Goal: Information Seeking & Learning: Check status

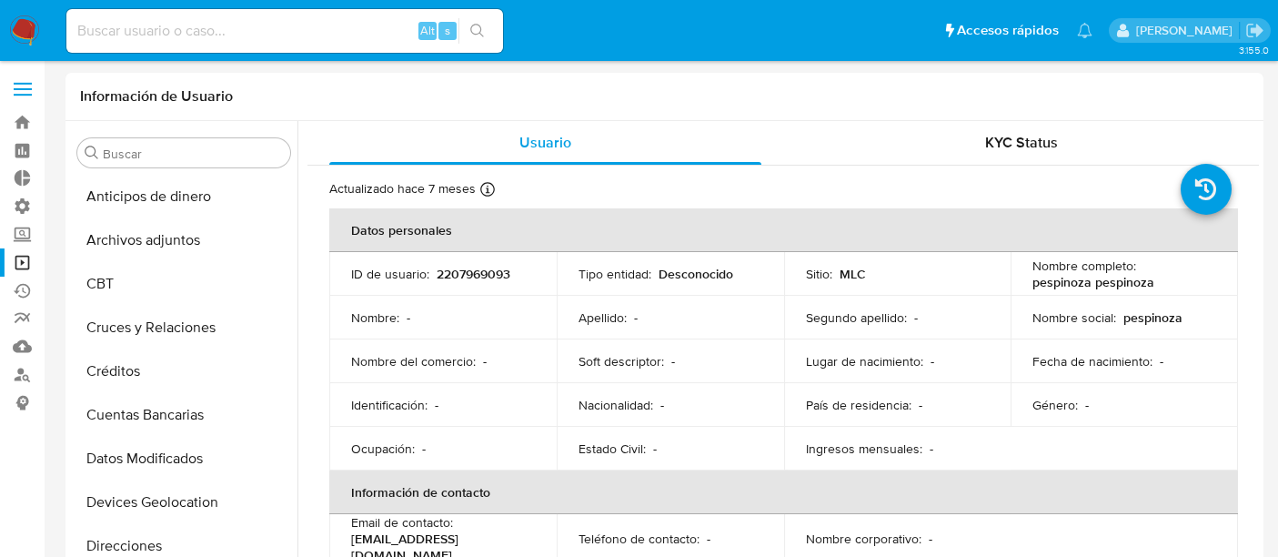
select select "10"
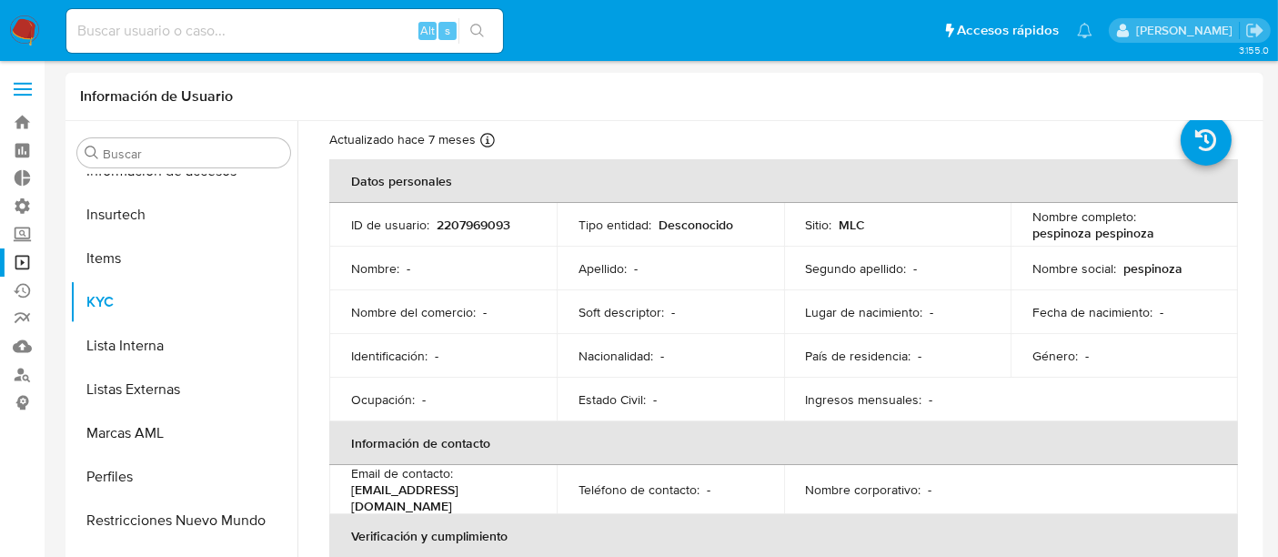
scroll to position [48, 0]
drag, startPoint x: 538, startPoint y: 217, endPoint x: 434, endPoint y: 224, distance: 103.9
click at [434, 224] on td "ID de usuario : 2207969093" at bounding box center [442, 226] width 227 height 44
copy p "2207969093"
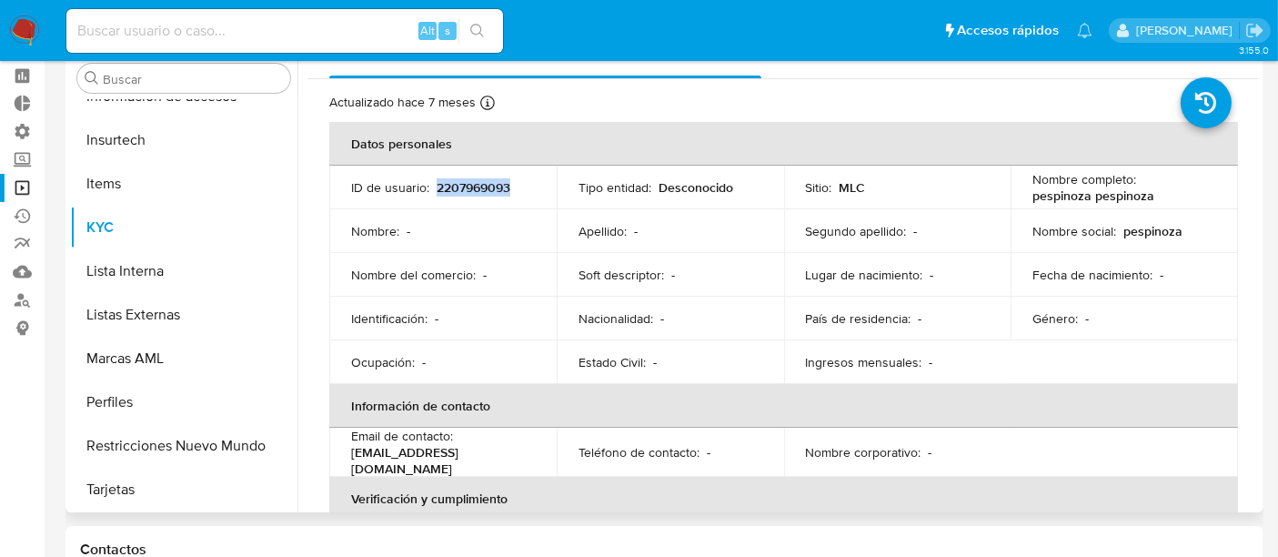
scroll to position [0, 0]
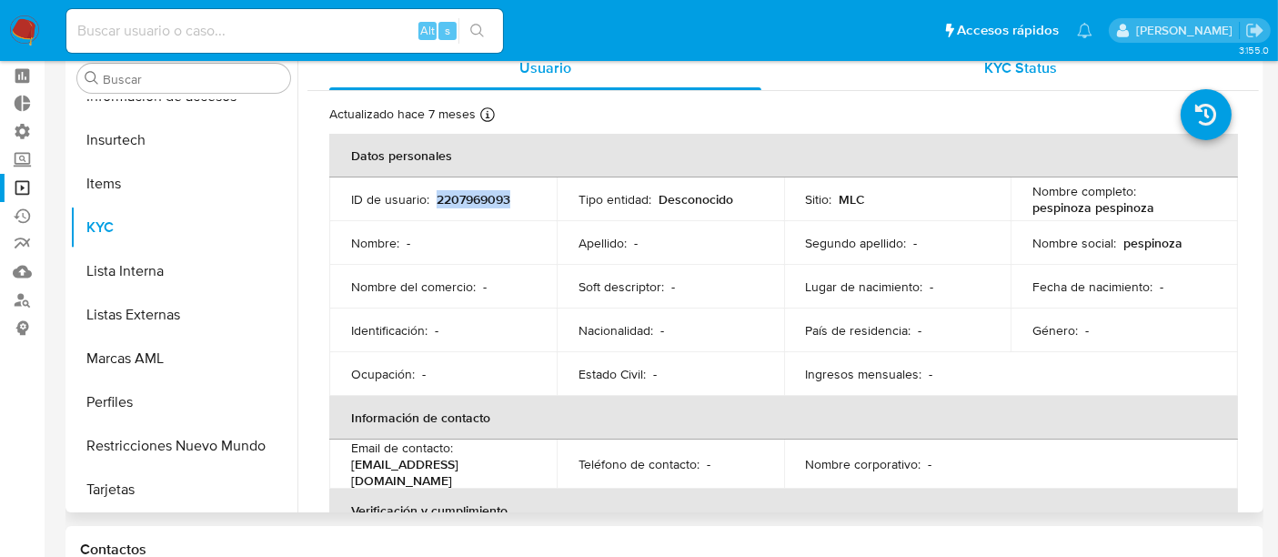
click at [1018, 76] on span "KYC Status" at bounding box center [1021, 67] width 73 height 21
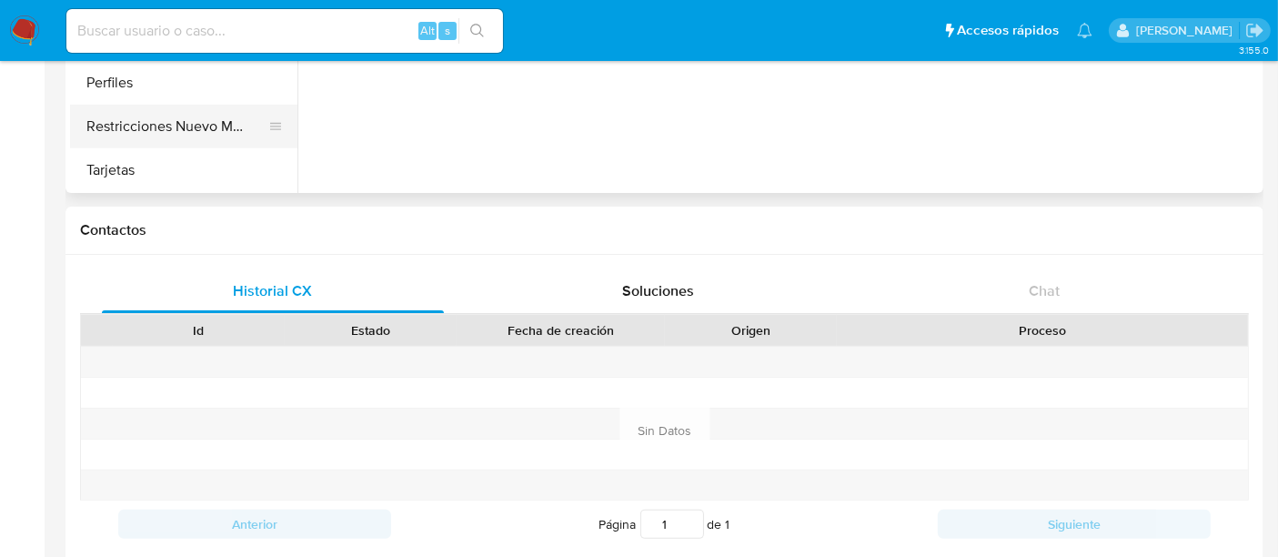
scroll to position [397, 0]
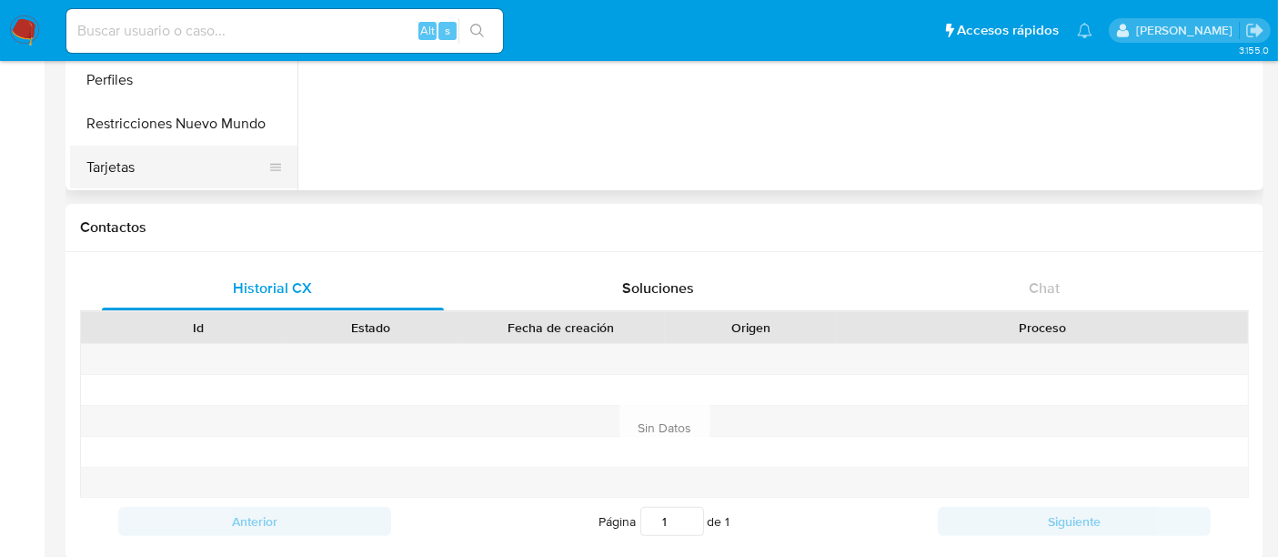
click at [153, 159] on button "Tarjetas" at bounding box center [176, 168] width 213 height 44
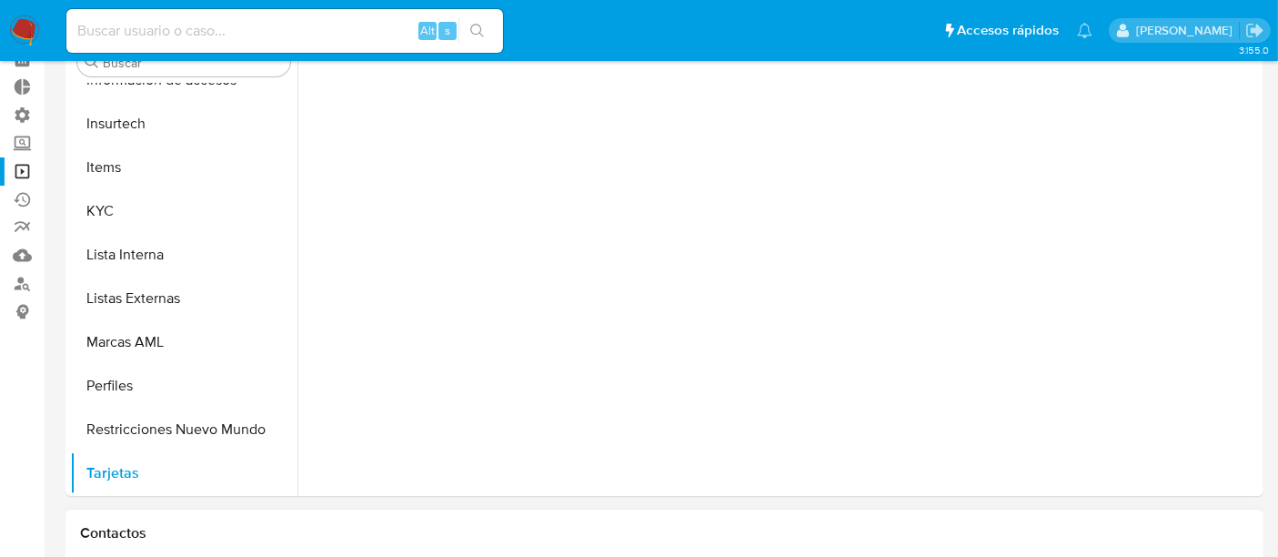
scroll to position [89, 0]
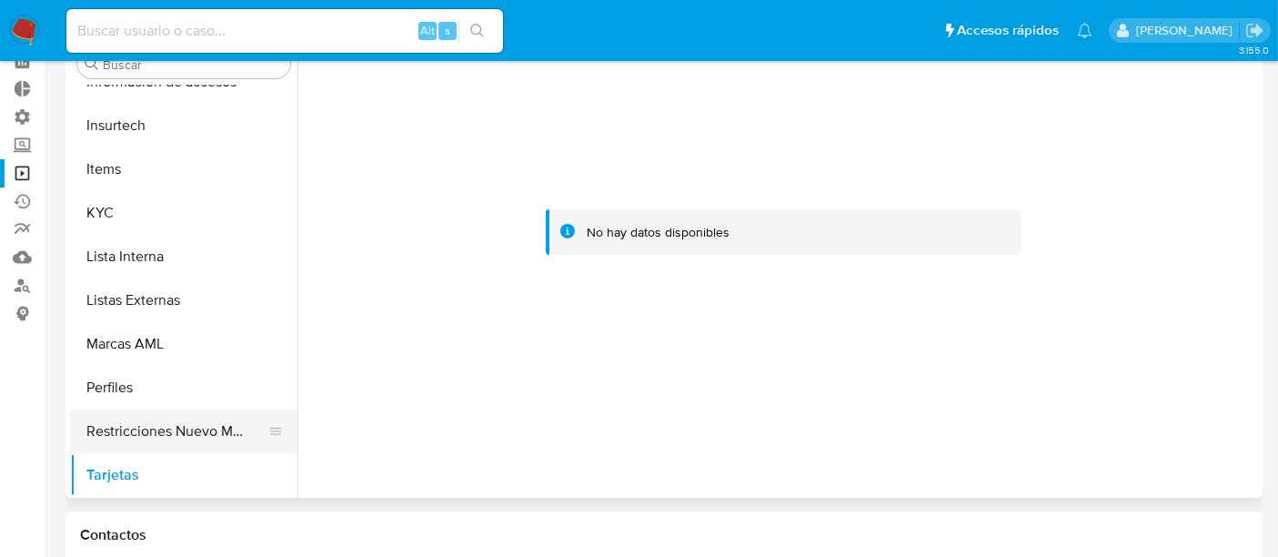
click at [141, 436] on button "Restricciones Nuevo Mundo" at bounding box center [176, 431] width 213 height 44
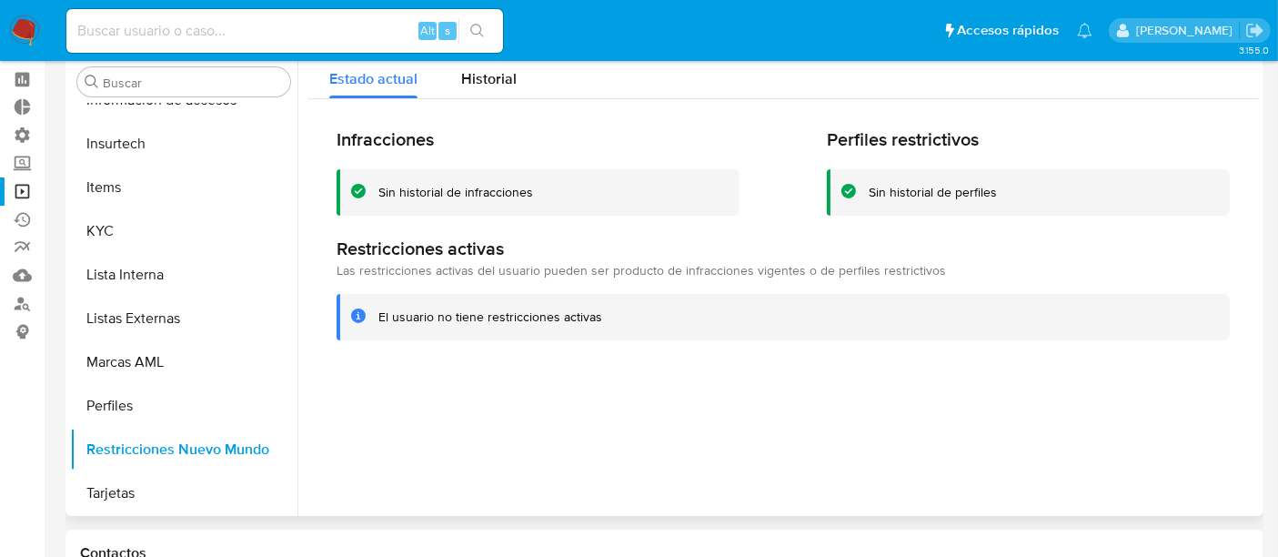
scroll to position [75, 0]
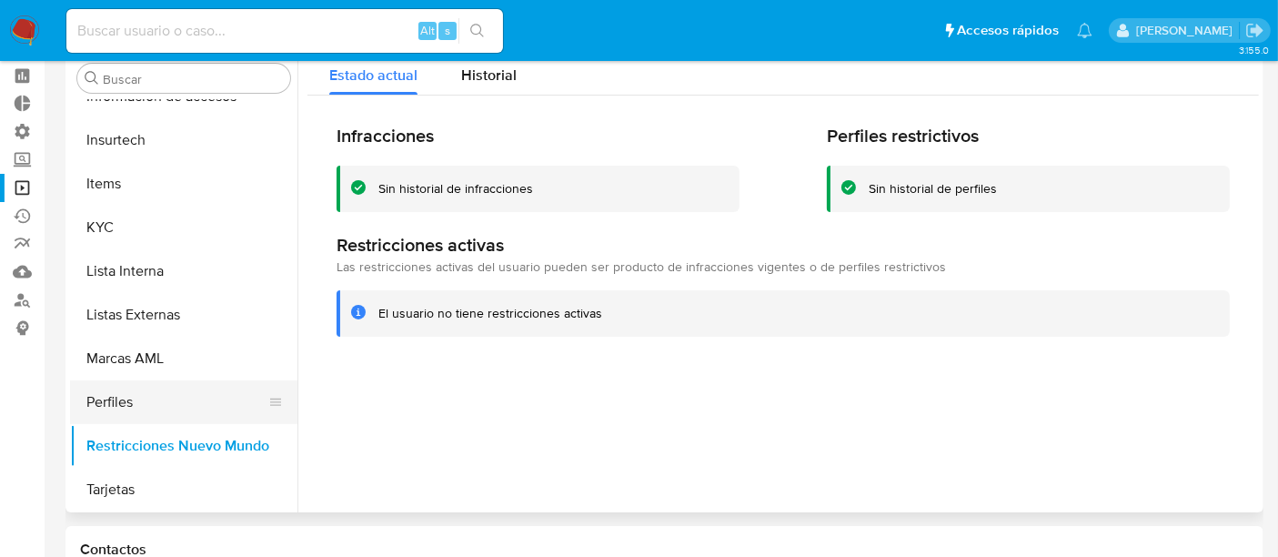
click at [143, 405] on button "Perfiles" at bounding box center [176, 402] width 213 height 44
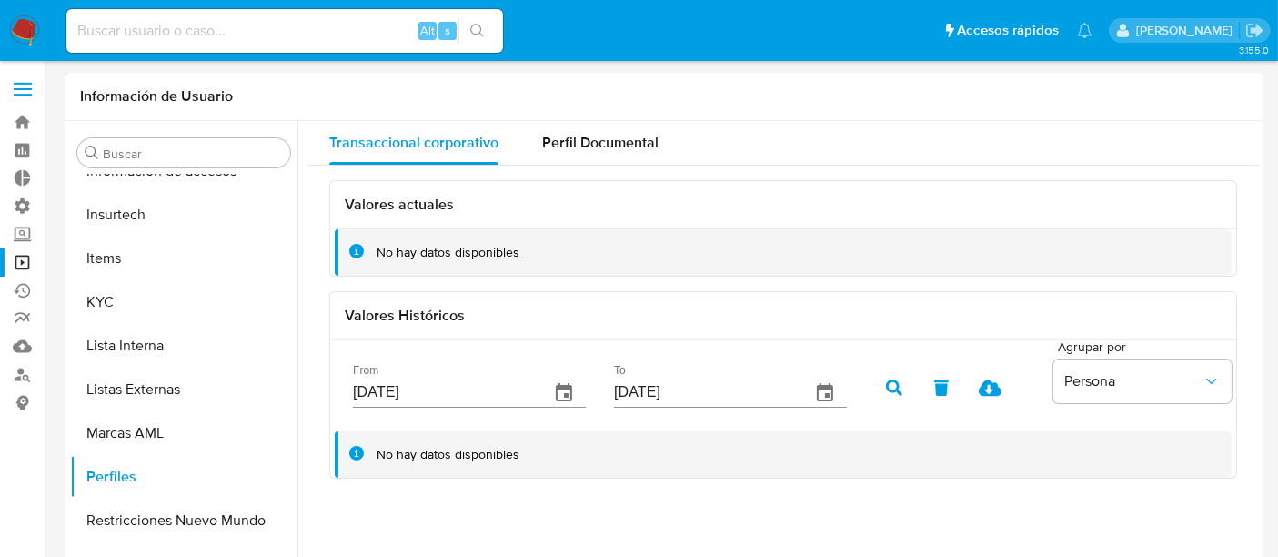
scroll to position [0, 0]
click at [610, 145] on span "Perfil Documental" at bounding box center [600, 142] width 116 height 21
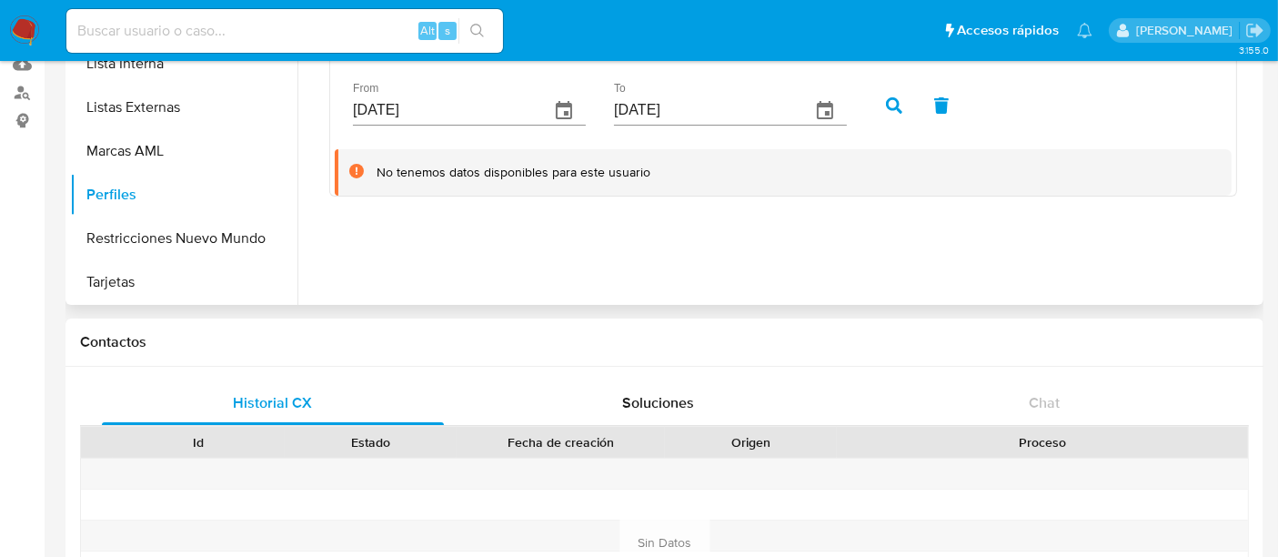
scroll to position [262, 0]
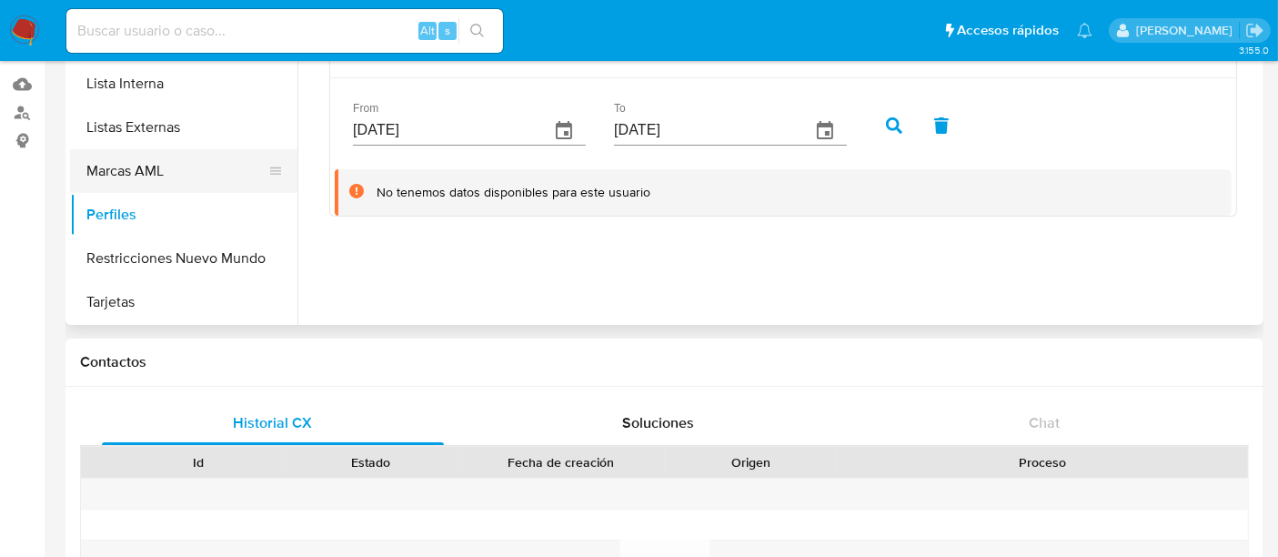
click at [158, 177] on button "Marcas AML" at bounding box center [176, 171] width 213 height 44
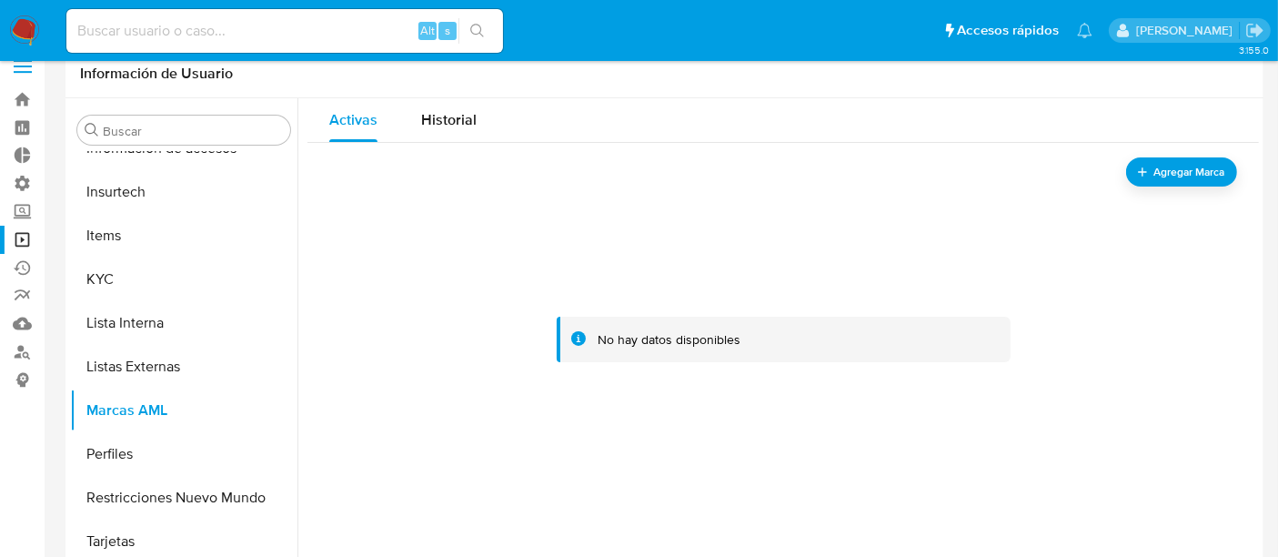
scroll to position [20, 0]
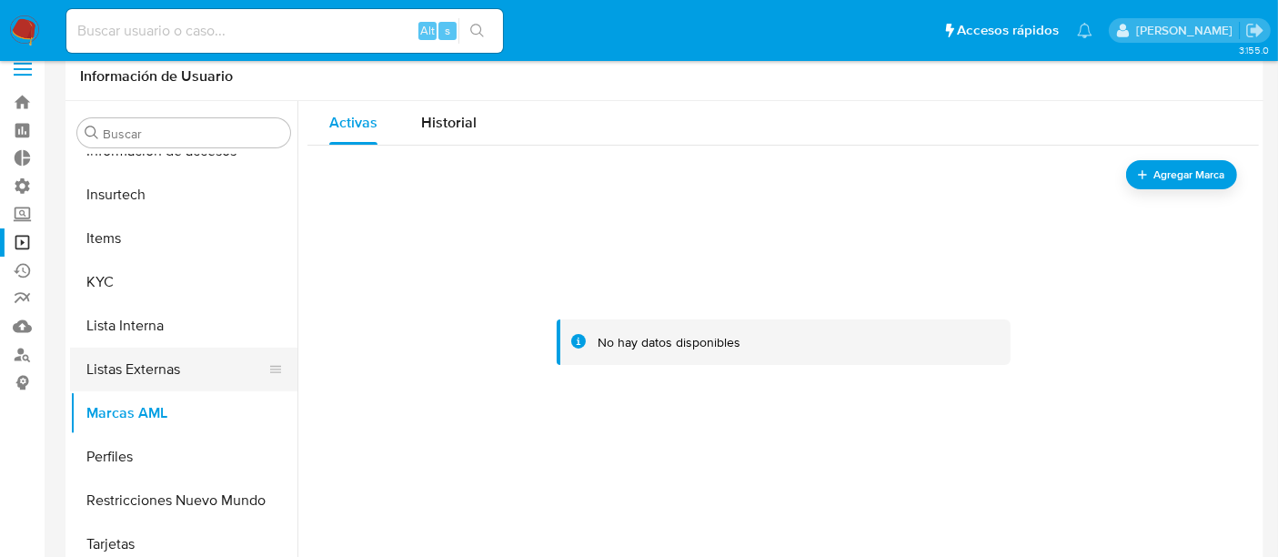
click at [176, 352] on button "Listas Externas" at bounding box center [176, 369] width 213 height 44
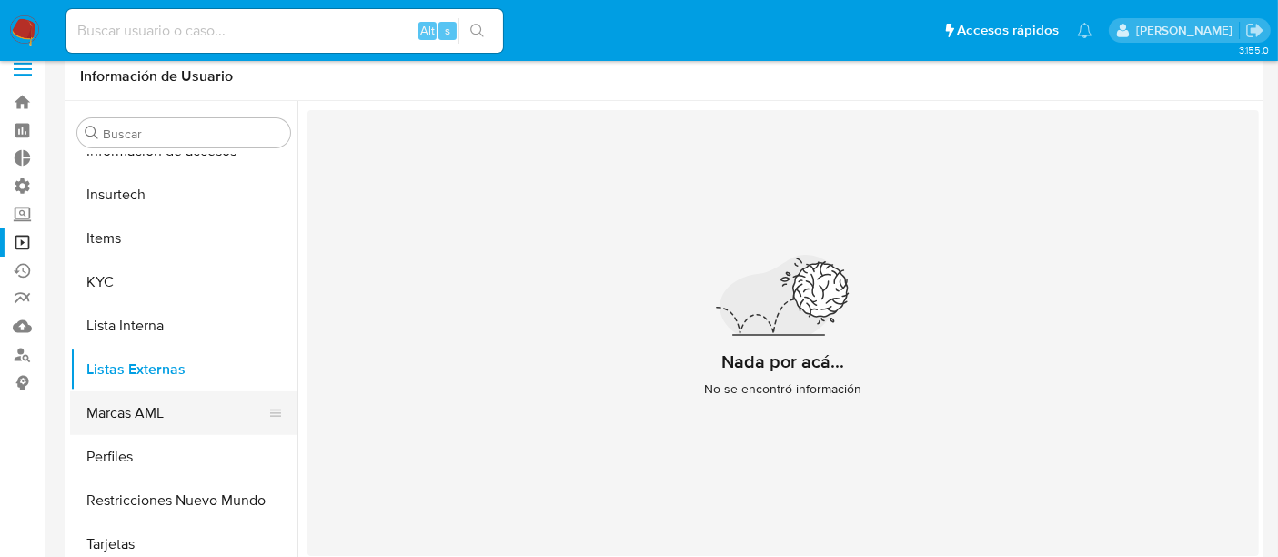
click at [115, 412] on button "Marcas AML" at bounding box center [176, 413] width 213 height 44
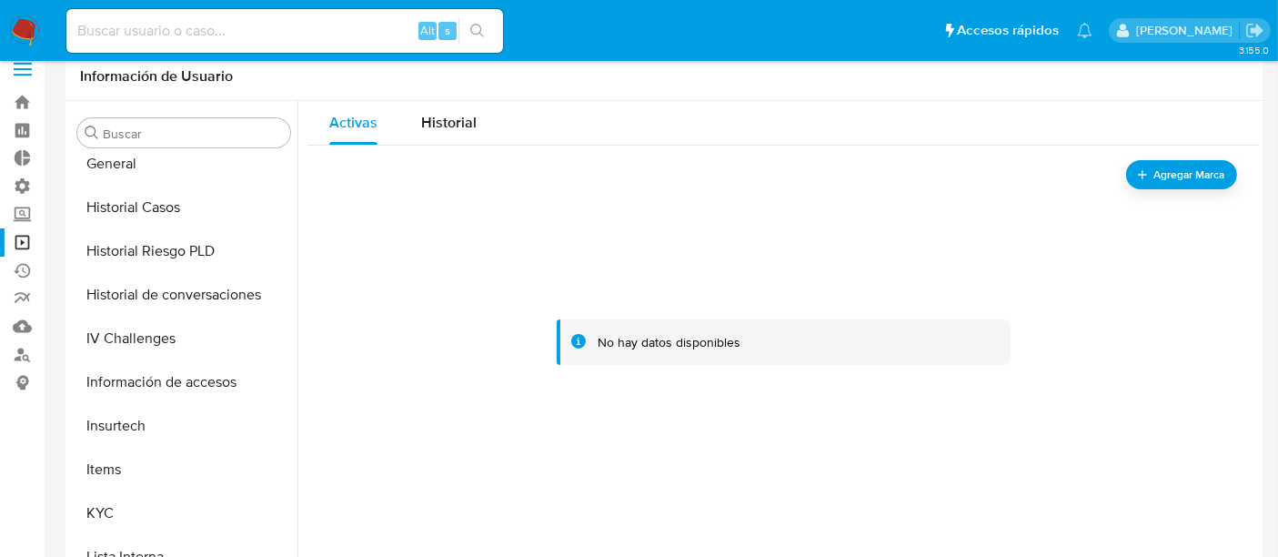
scroll to position [0, 0]
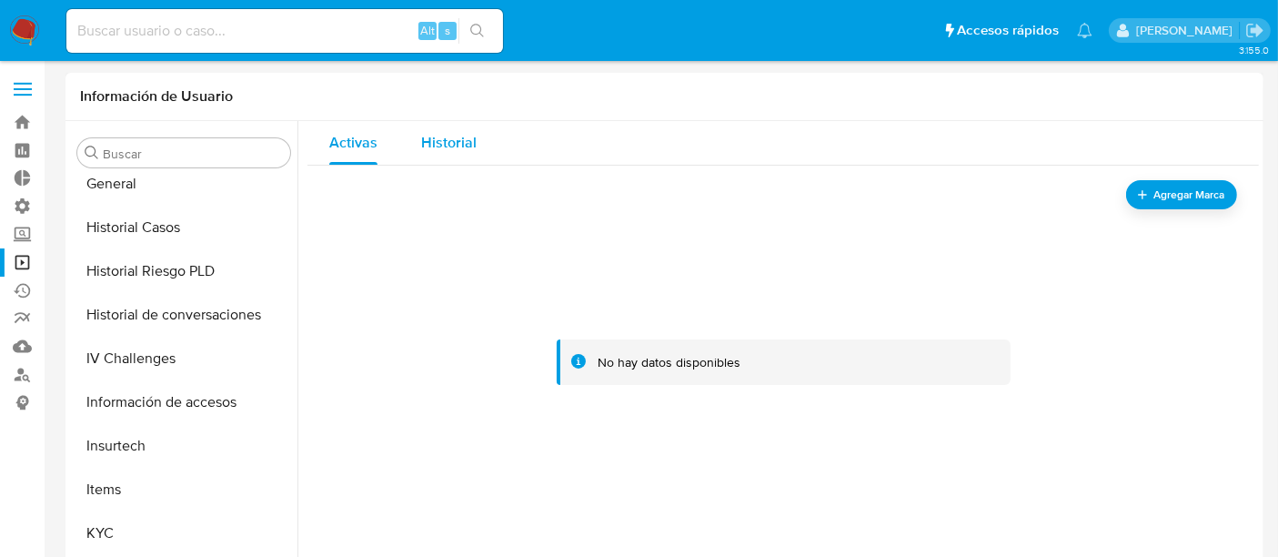
click at [443, 155] on div "Historial" at bounding box center [448, 143] width 55 height 44
